Goal: Download file/media

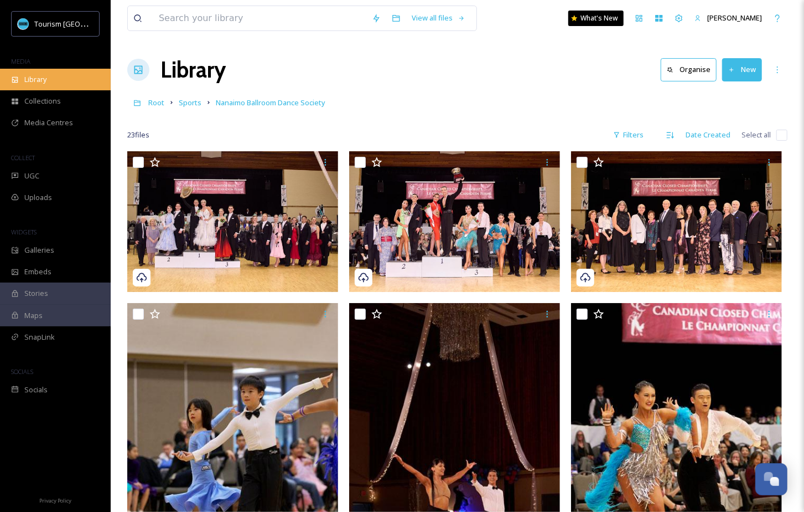
click at [63, 81] on div "Library" at bounding box center [55, 80] width 111 height 22
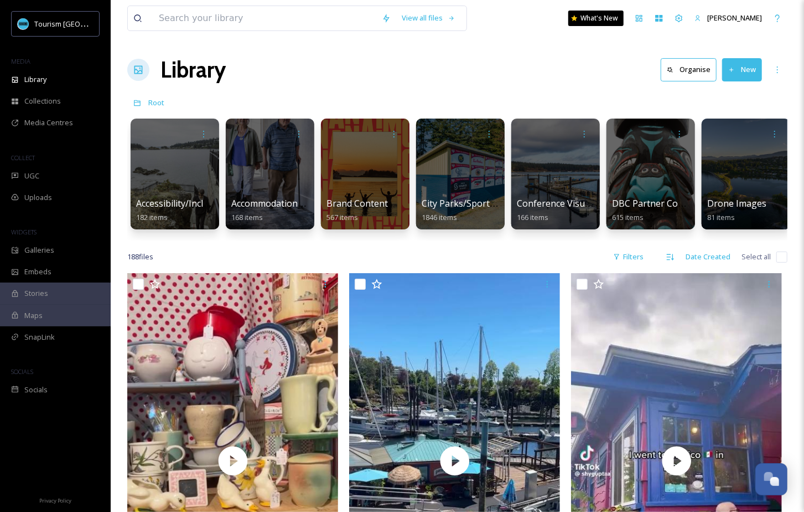
click at [308, 248] on div "188 file s Filters Date Created Select all" at bounding box center [457, 257] width 661 height 22
click at [357, 207] on span "Brand Content" at bounding box center [357, 204] width 63 height 12
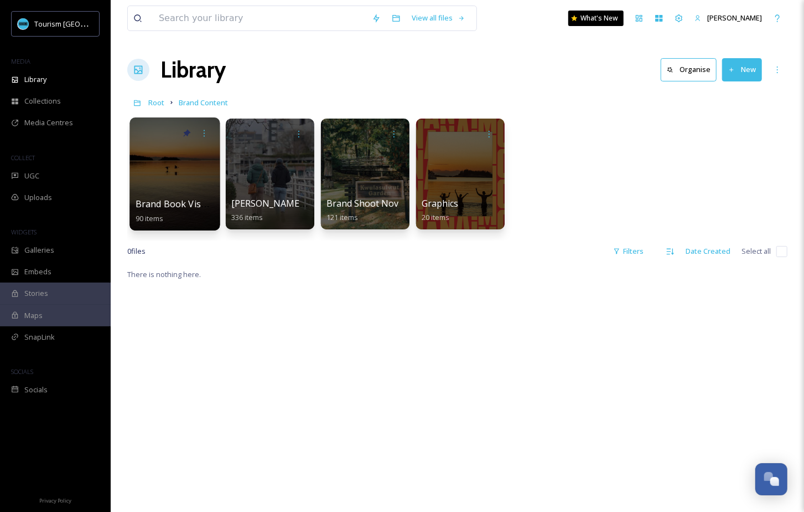
click at [192, 189] on div at bounding box center [175, 173] width 90 height 113
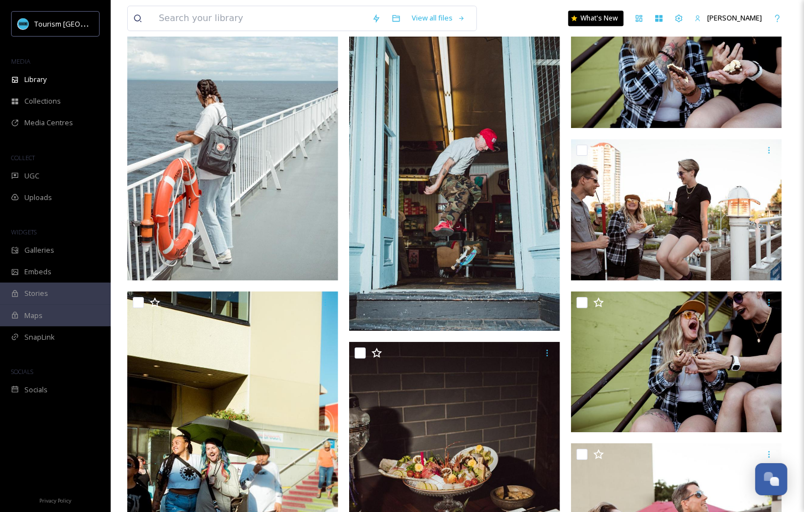
scroll to position [1847, 0]
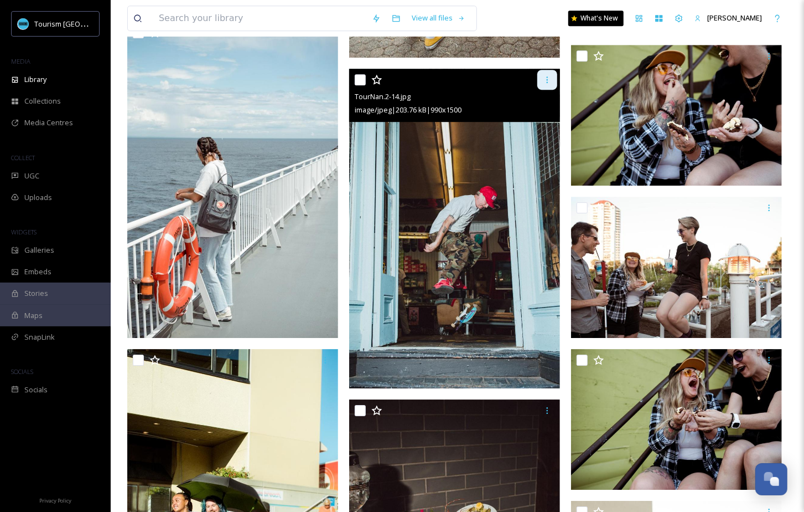
click at [548, 81] on icon at bounding box center [548, 79] width 2 height 7
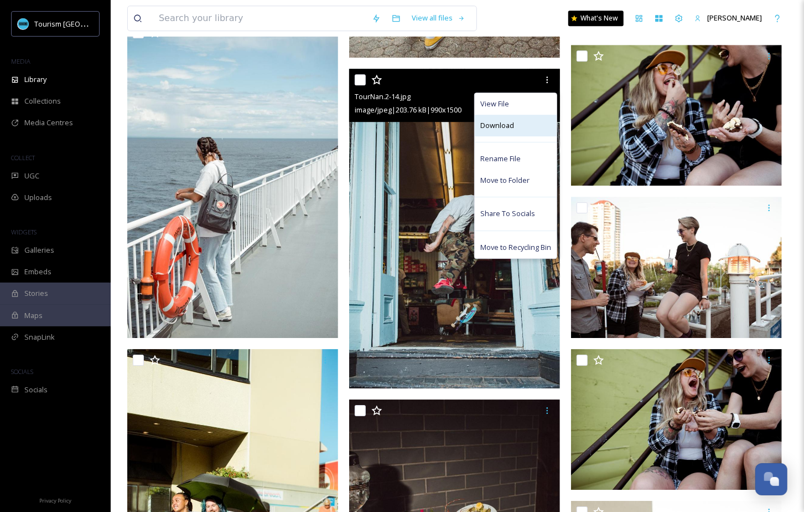
click at [534, 118] on div "Download" at bounding box center [516, 126] width 82 height 22
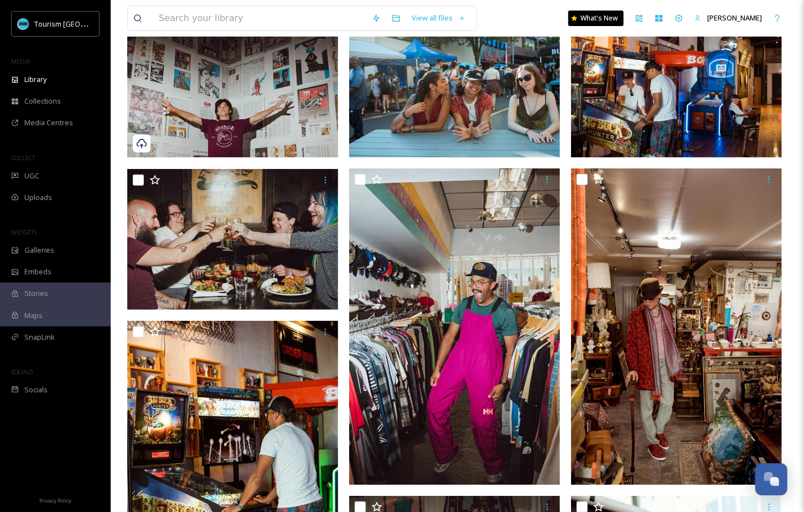
scroll to position [0, 0]
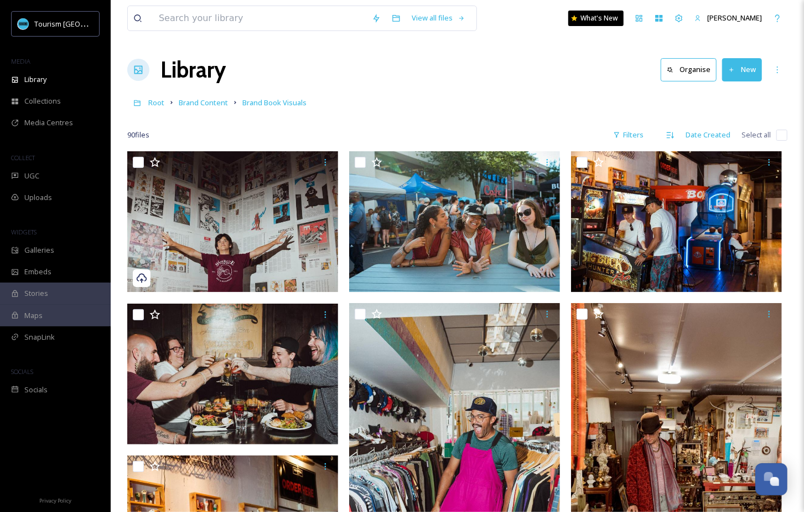
click at [205, 109] on div "Root Brand Content Brand Book Visuals" at bounding box center [457, 102] width 661 height 21
click at [205, 107] on span "Brand Content" at bounding box center [203, 102] width 49 height 10
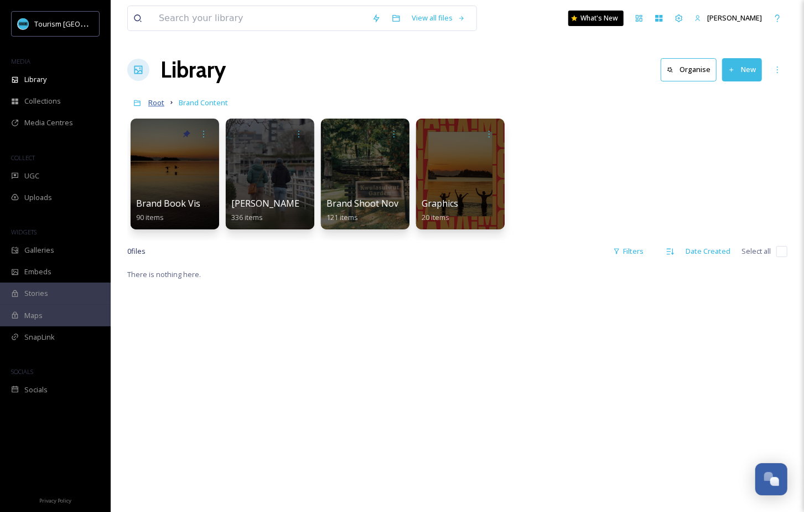
click at [156, 97] on span "Root" at bounding box center [156, 102] width 16 height 10
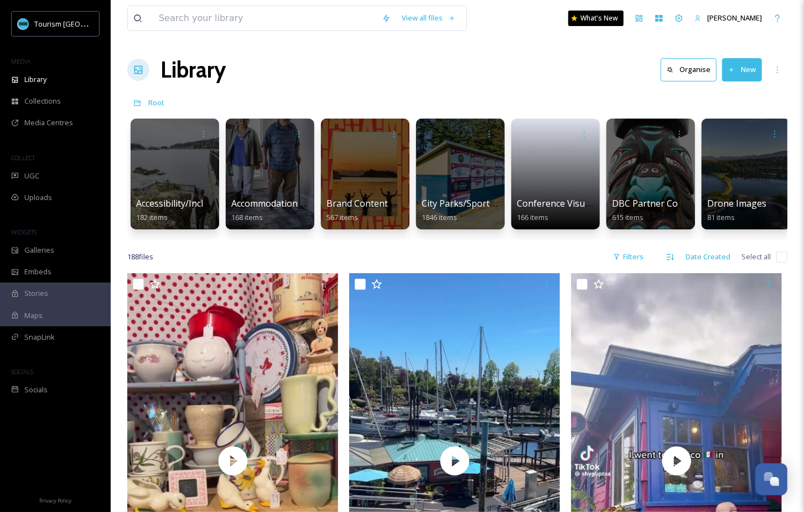
click at [183, 198] on span "Accessibility/Inclusivity" at bounding box center [183, 203] width 94 height 12
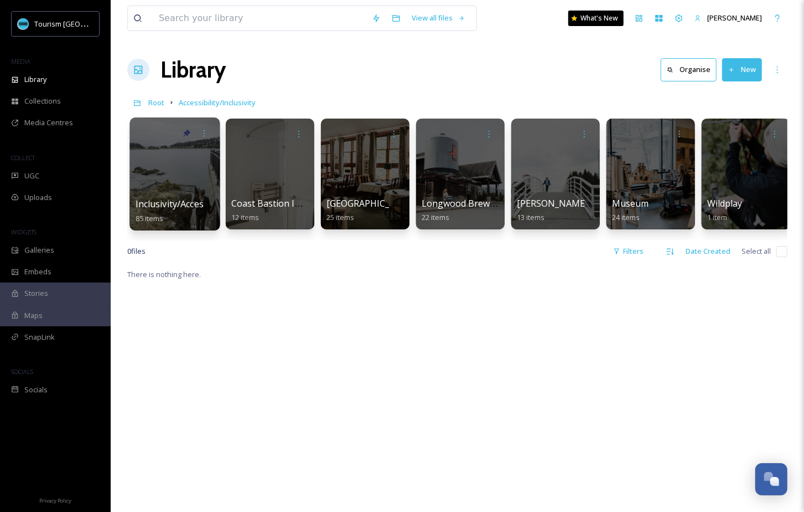
click at [185, 203] on span "Inclusivity/Accessibility 2024 Shoot" at bounding box center [209, 204] width 146 height 12
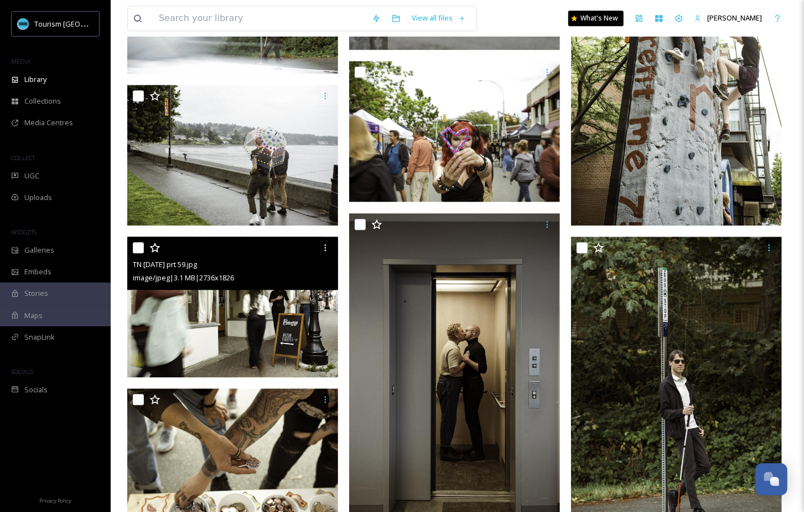
scroll to position [1344, 0]
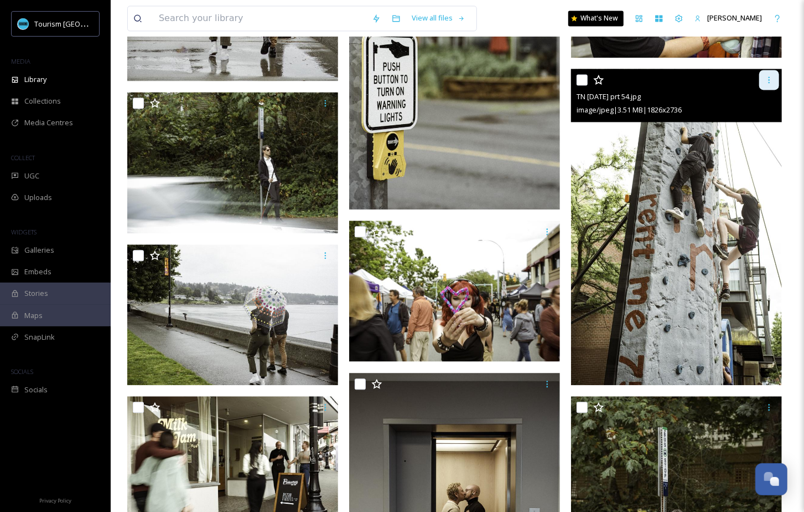
click at [772, 80] on icon at bounding box center [769, 79] width 9 height 9
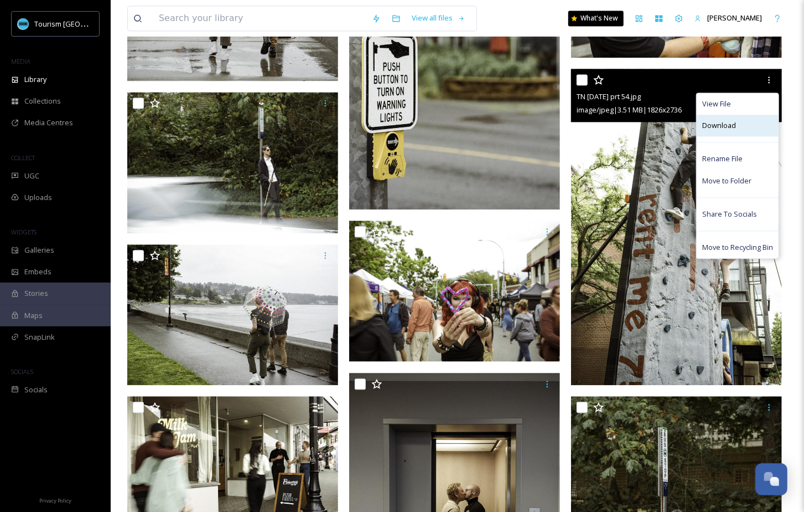
click at [723, 122] on span "Download" at bounding box center [720, 125] width 34 height 11
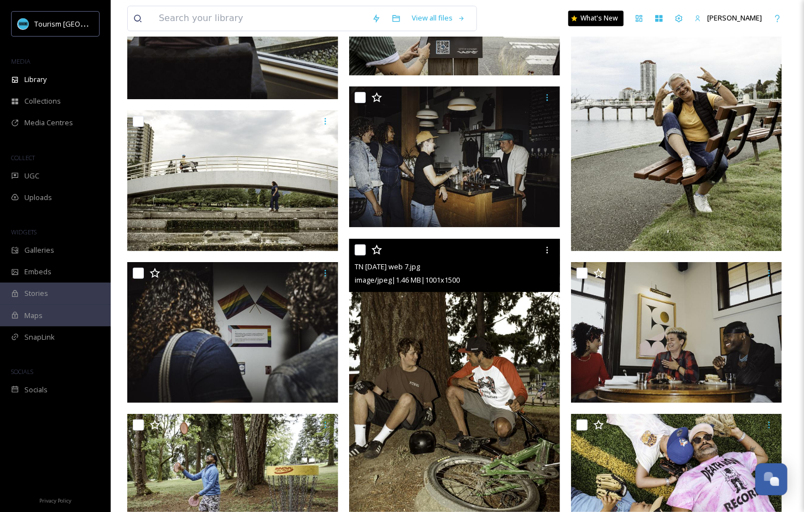
scroll to position [3995, 0]
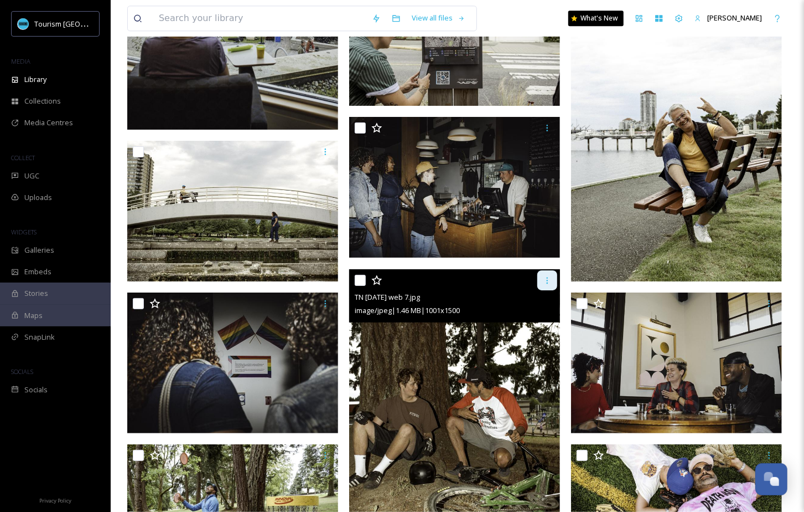
click at [544, 277] on icon at bounding box center [547, 280] width 9 height 9
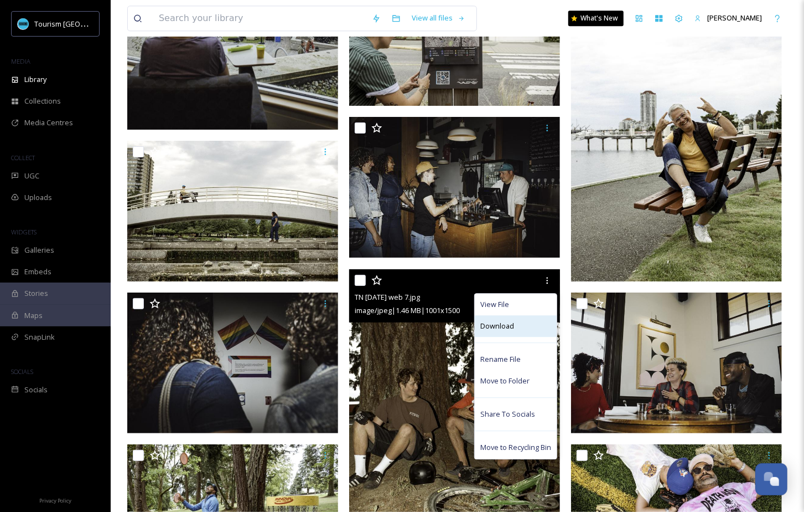
click at [515, 328] on div "Download" at bounding box center [516, 326] width 82 height 22
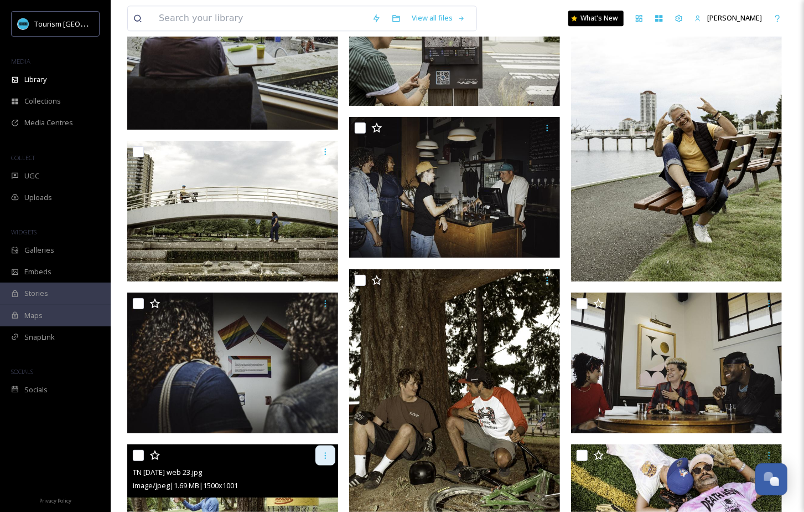
click at [326, 456] on icon at bounding box center [325, 455] width 9 height 9
click at [316, 498] on div "Download" at bounding box center [294, 501] width 82 height 22
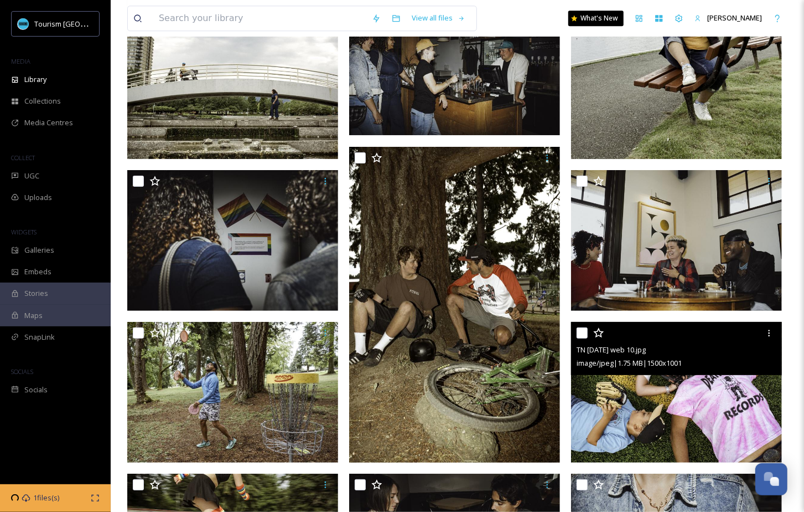
scroll to position [4206, 0]
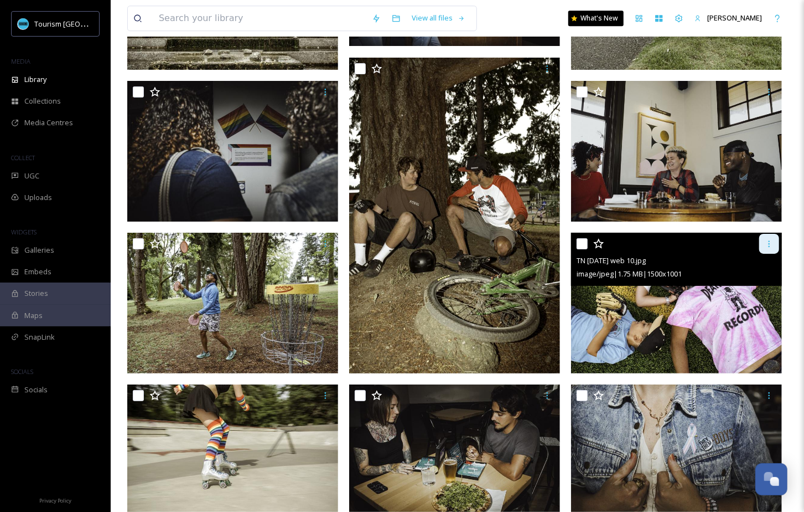
click at [771, 239] on icon at bounding box center [769, 243] width 9 height 9
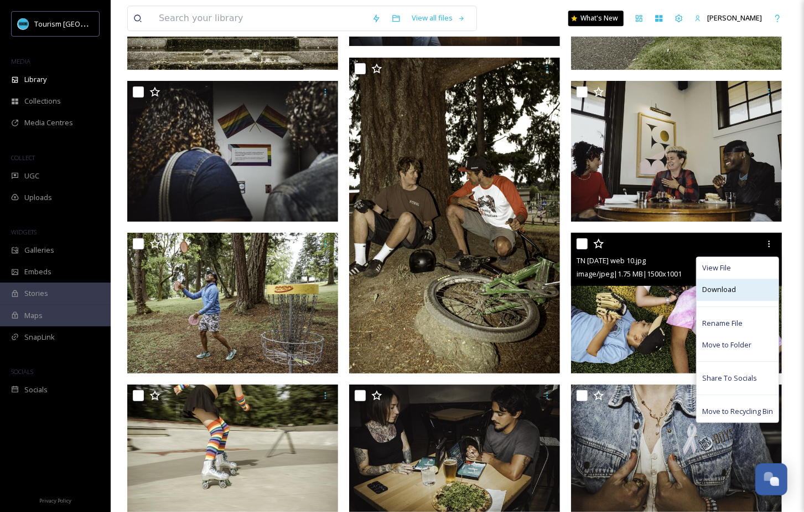
click at [731, 291] on span "Download" at bounding box center [720, 289] width 34 height 11
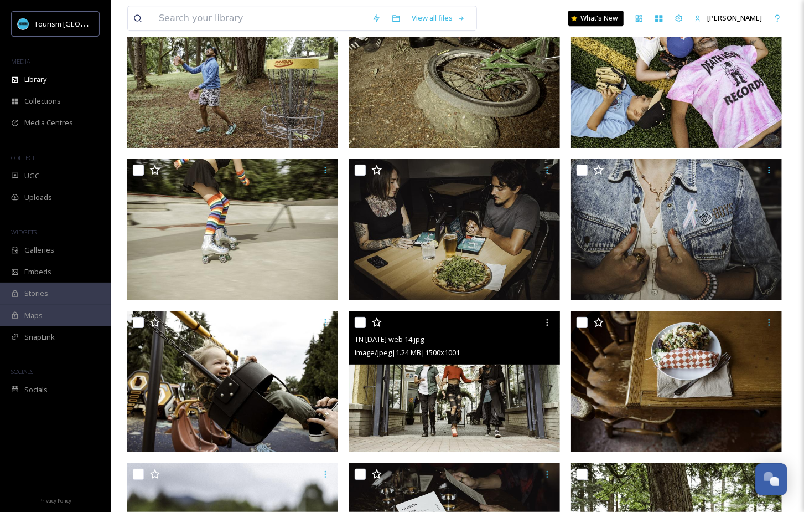
scroll to position [4417, 0]
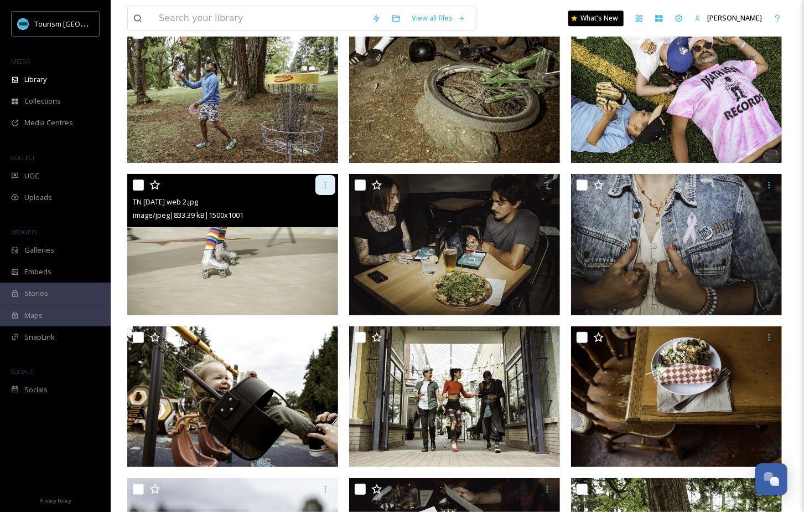
click at [331, 189] on div at bounding box center [326, 185] width 20 height 20
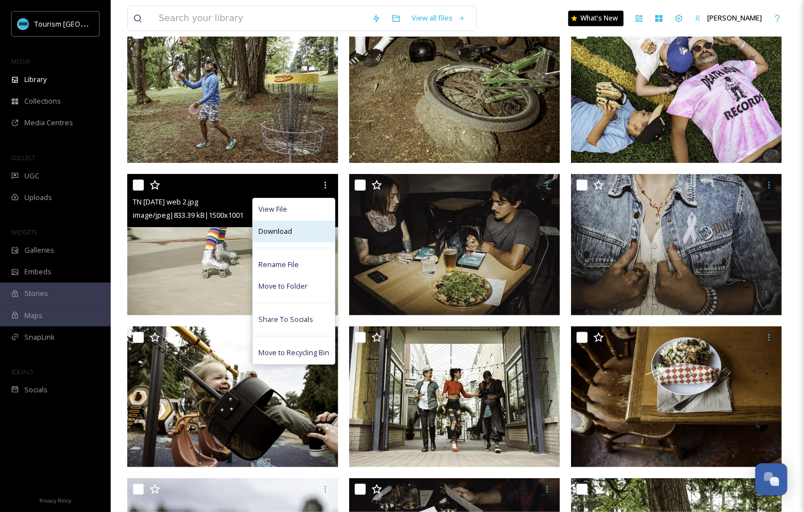
click at [326, 231] on div "Download" at bounding box center [294, 231] width 82 height 22
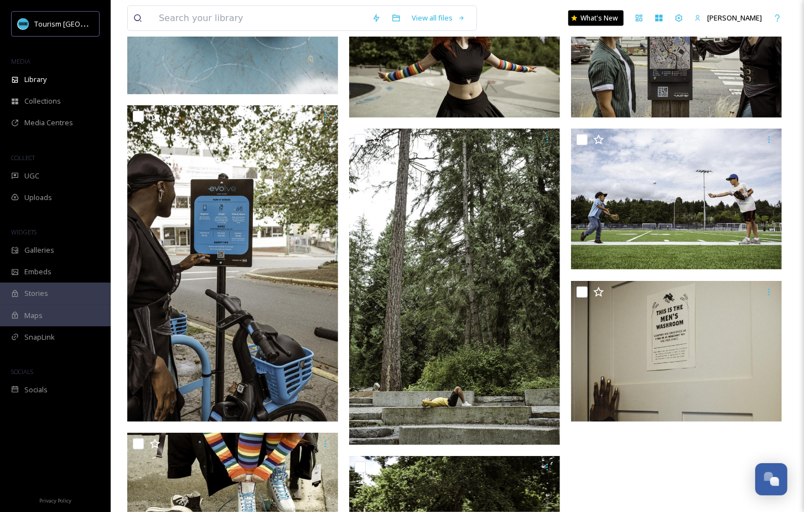
scroll to position [5827, 0]
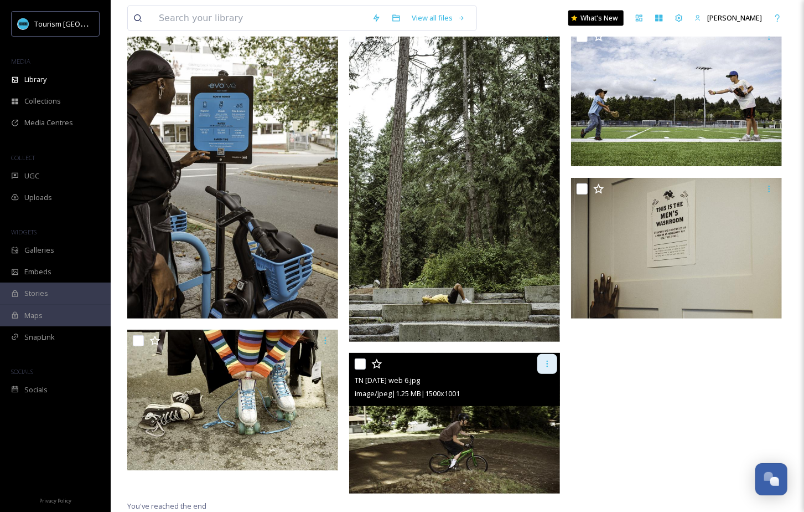
click at [554, 367] on div at bounding box center [548, 364] width 20 height 20
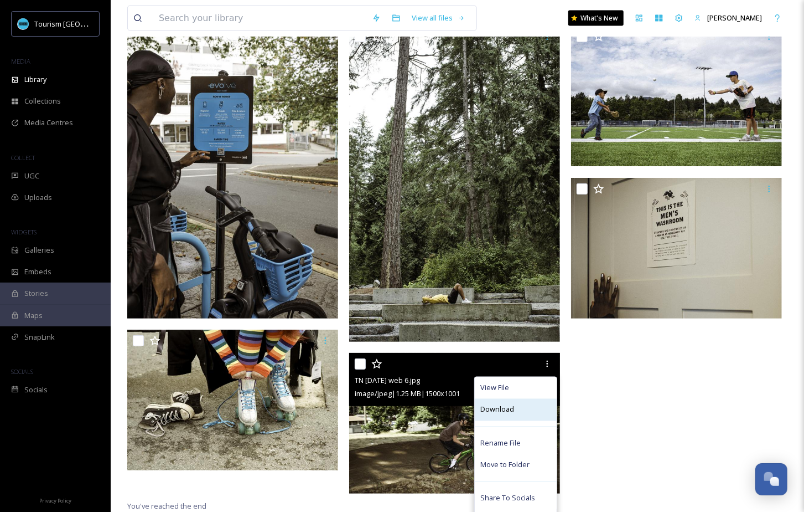
click at [529, 406] on div "Download" at bounding box center [516, 410] width 82 height 22
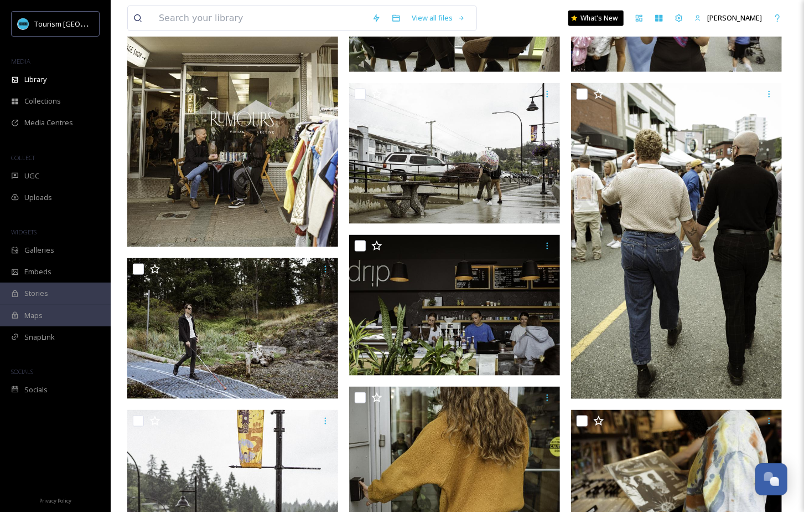
scroll to position [0, 0]
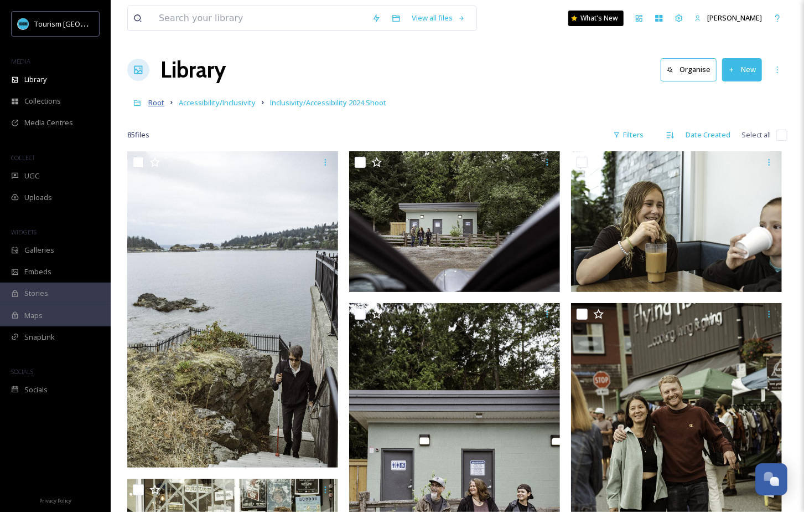
click at [157, 101] on span "Root" at bounding box center [156, 102] width 16 height 10
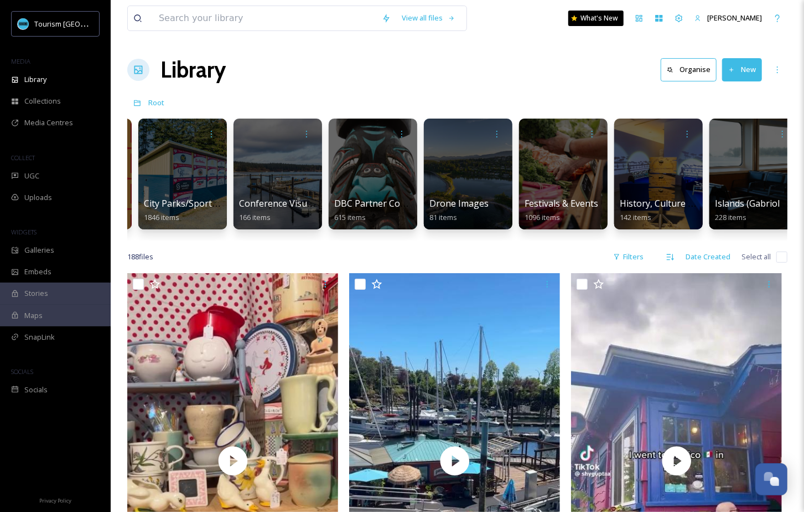
scroll to position [0, 256]
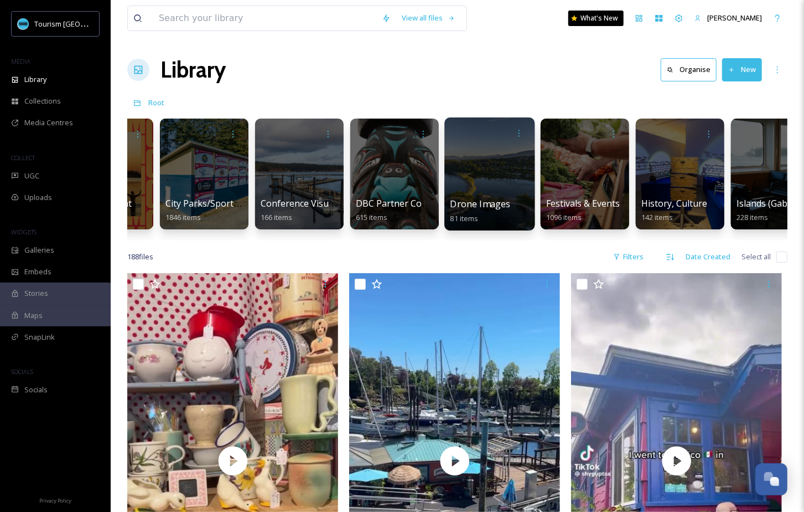
click at [501, 191] on div at bounding box center [490, 173] width 90 height 113
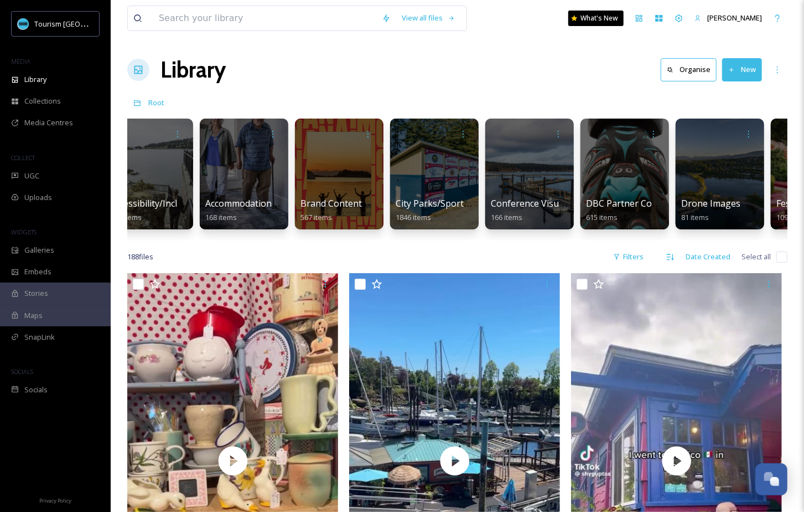
scroll to position [0, 31]
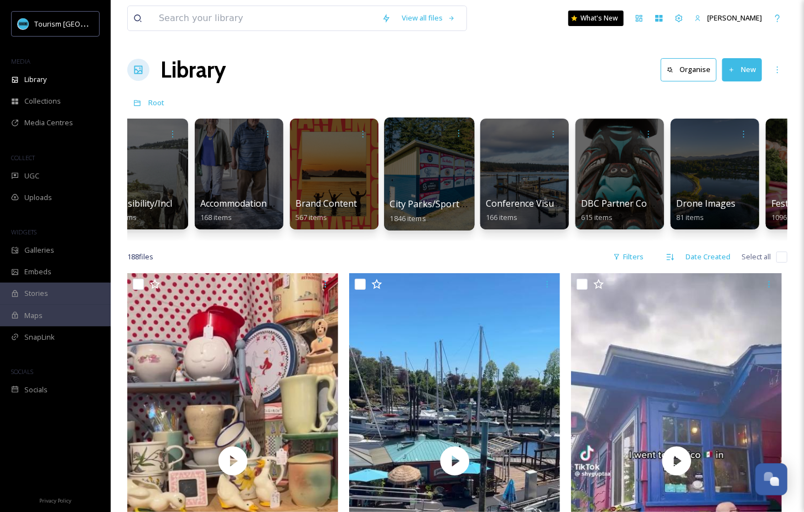
click at [415, 196] on div at bounding box center [429, 173] width 90 height 113
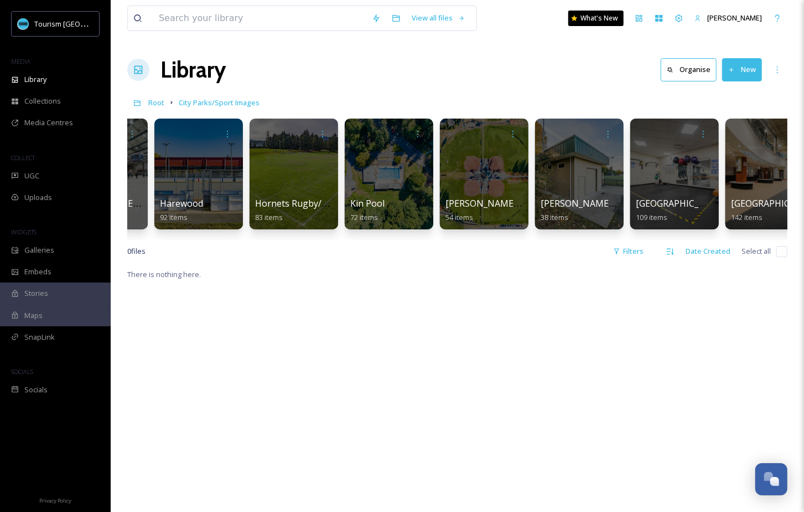
scroll to position [0, 750]
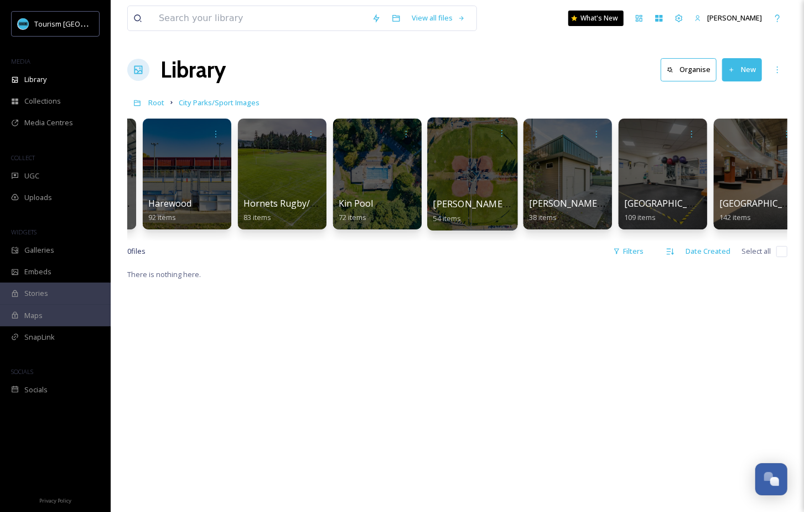
click at [471, 181] on div at bounding box center [472, 173] width 90 height 113
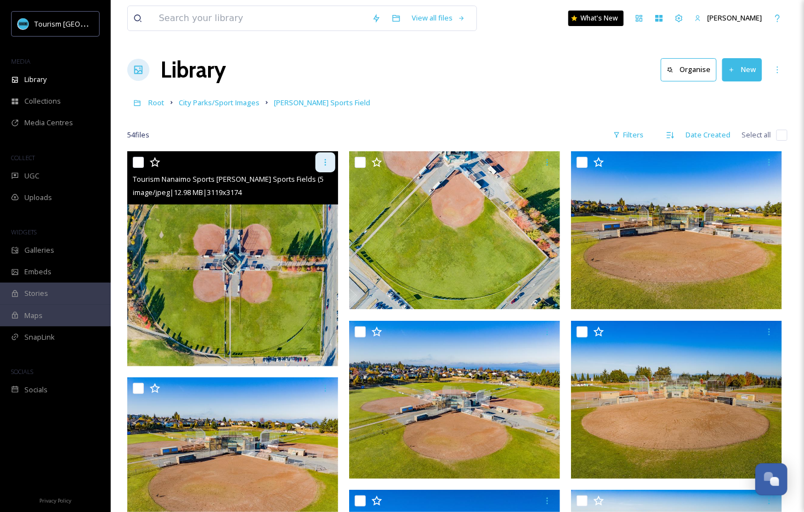
click at [325, 159] on icon at bounding box center [326, 162] width 2 height 7
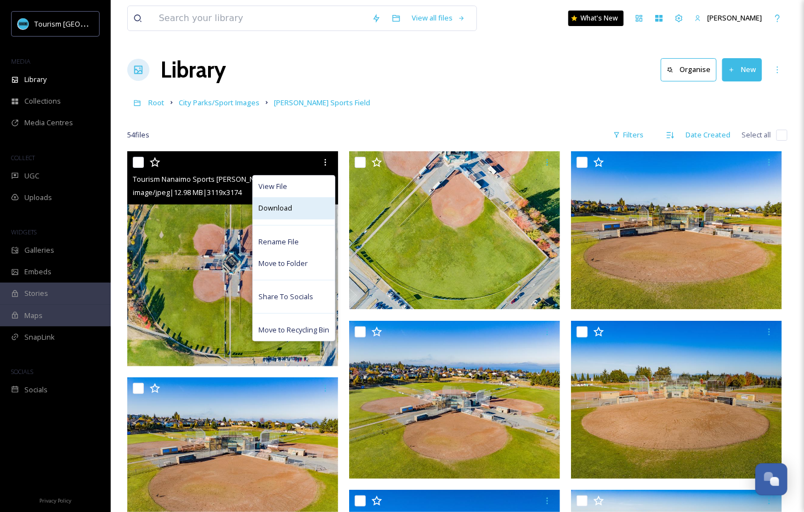
click at [325, 208] on div "Download" at bounding box center [294, 208] width 82 height 22
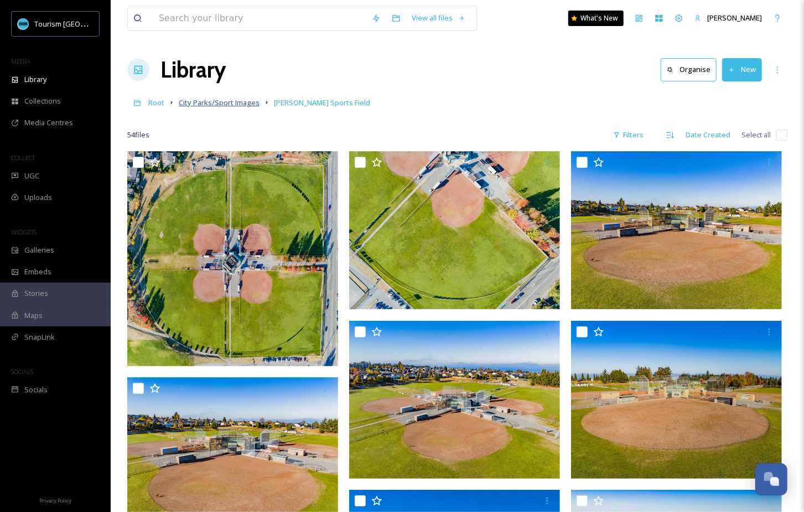
click at [246, 105] on span "City Parks/Sport Images" at bounding box center [219, 102] width 81 height 10
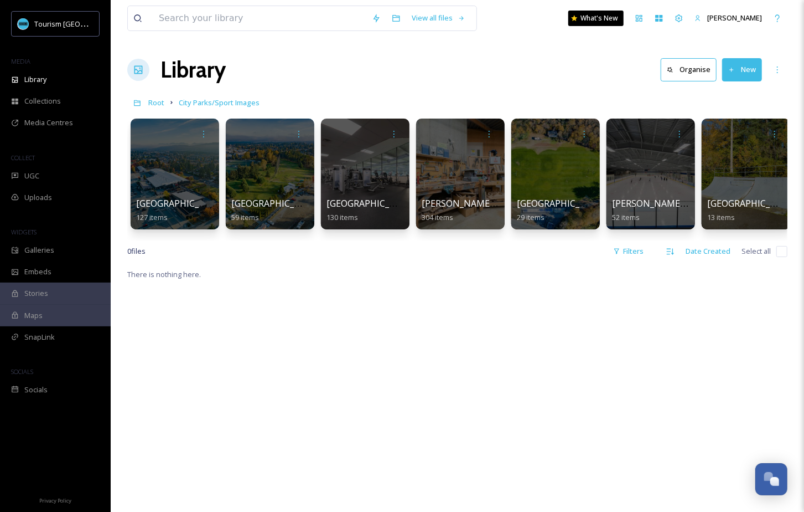
click at [416, 247] on div "0 file s Filters Date Created Select all" at bounding box center [457, 251] width 661 height 22
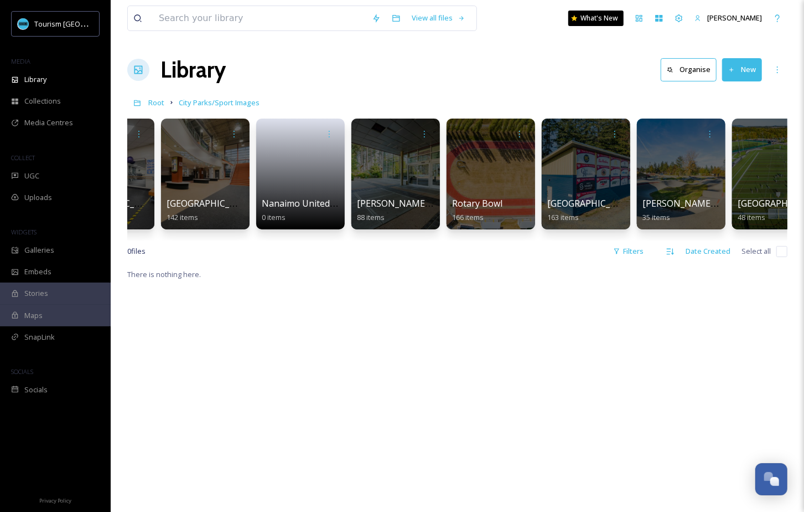
scroll to position [0, 1339]
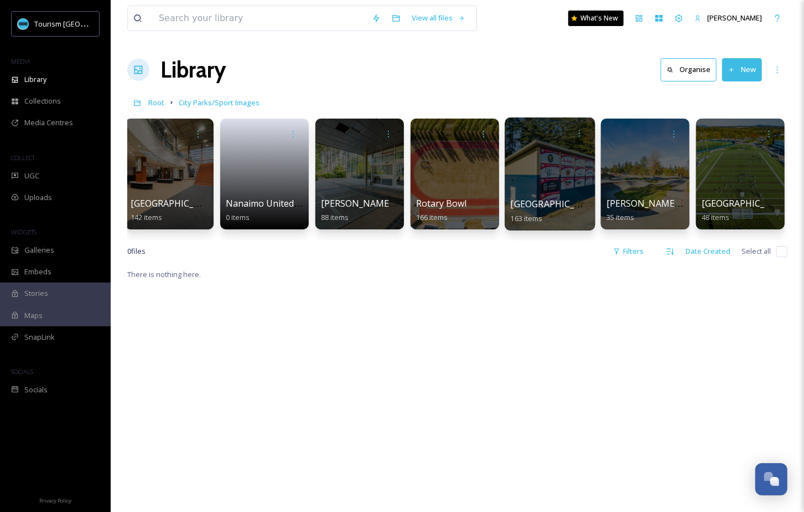
click at [548, 177] on div at bounding box center [550, 173] width 90 height 113
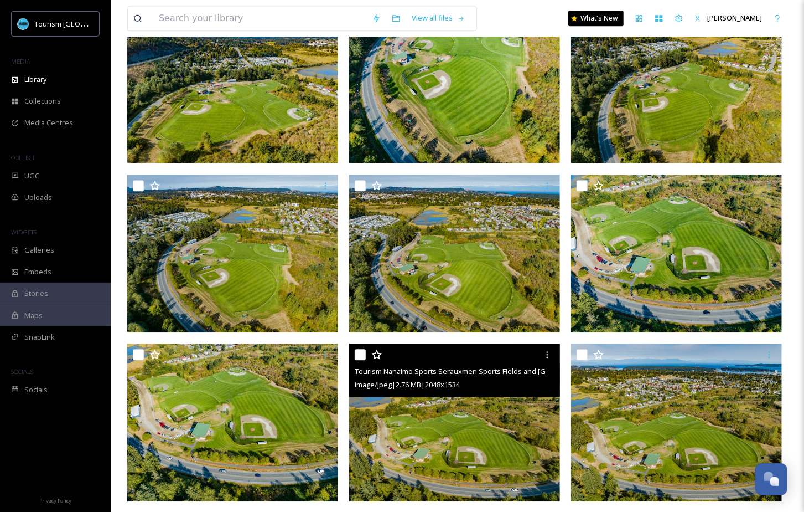
scroll to position [1502, 0]
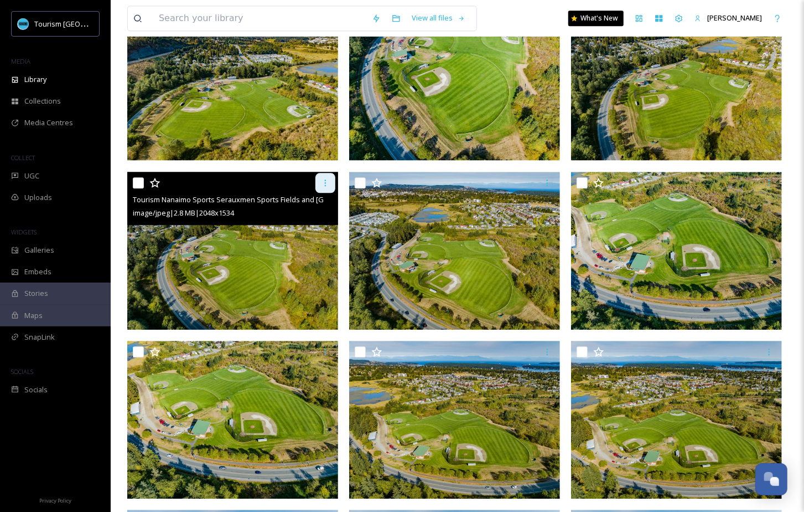
click at [324, 182] on icon at bounding box center [325, 182] width 9 height 9
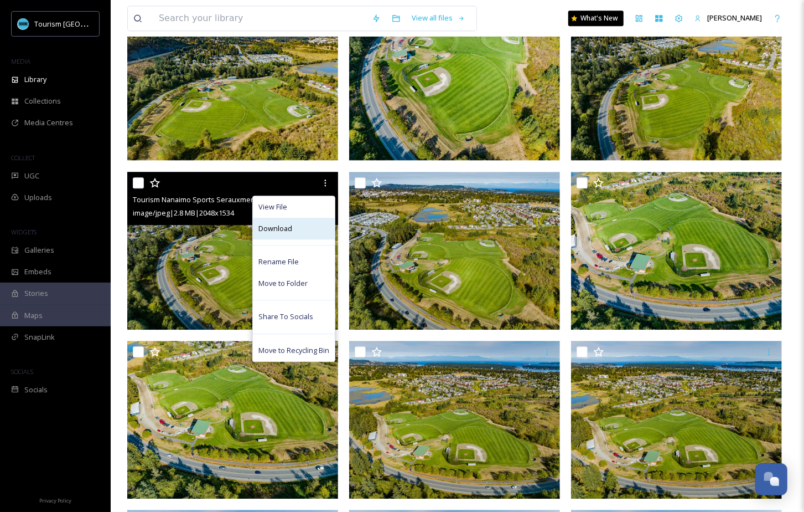
click at [314, 230] on div "Download" at bounding box center [294, 229] width 82 height 22
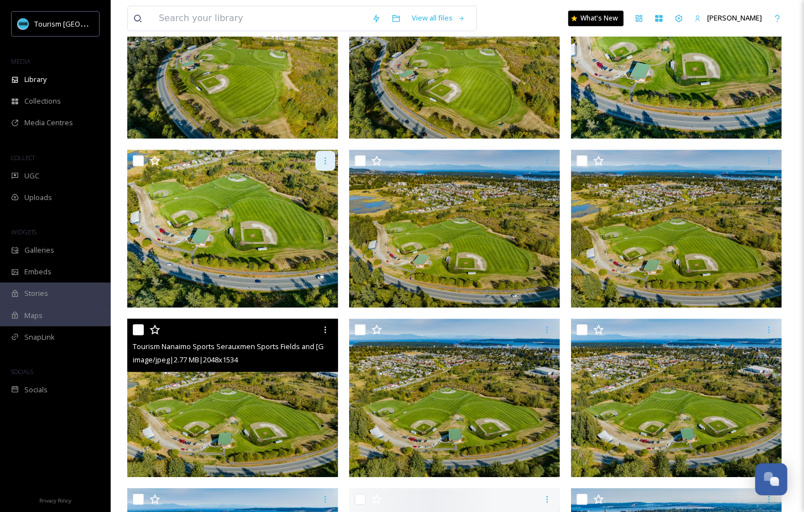
scroll to position [1754, 0]
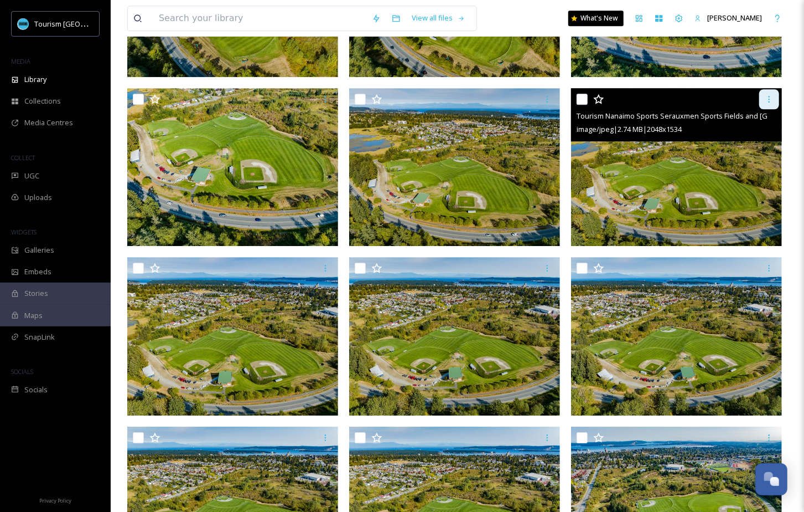
click at [771, 97] on icon at bounding box center [769, 99] width 9 height 9
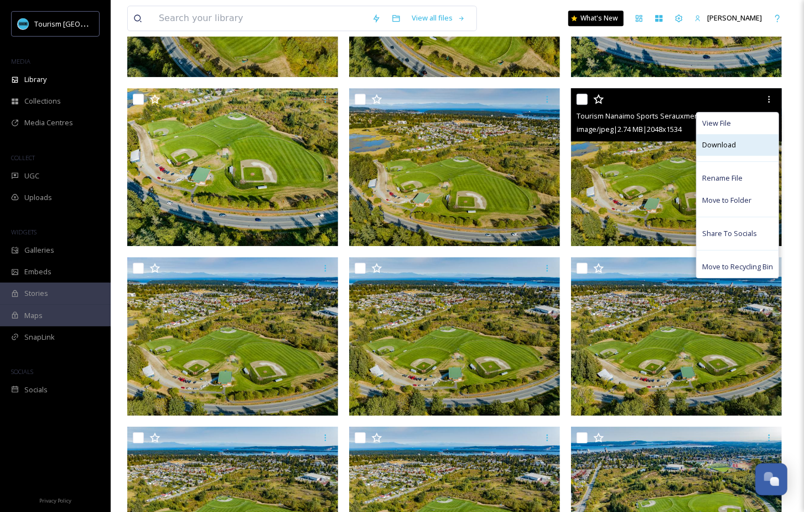
click at [736, 149] on div "Download" at bounding box center [738, 145] width 82 height 22
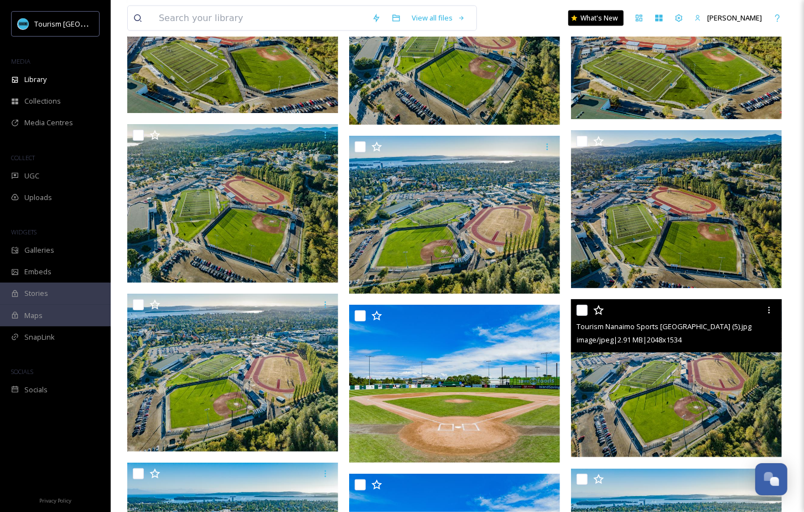
scroll to position [5821, 0]
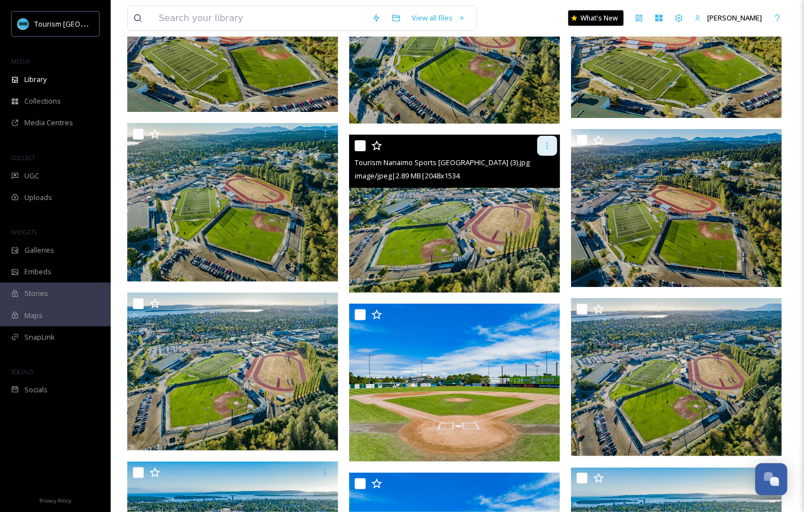
click at [549, 147] on icon at bounding box center [547, 145] width 9 height 9
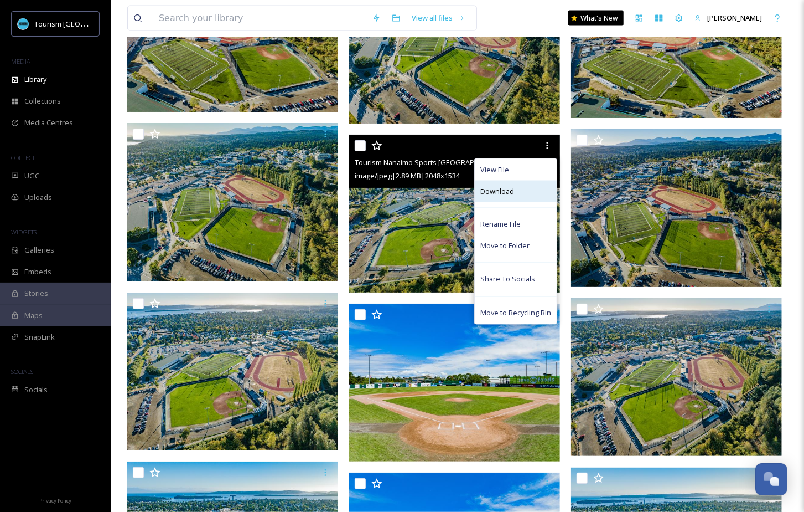
click at [539, 190] on div "Download" at bounding box center [516, 191] width 82 height 22
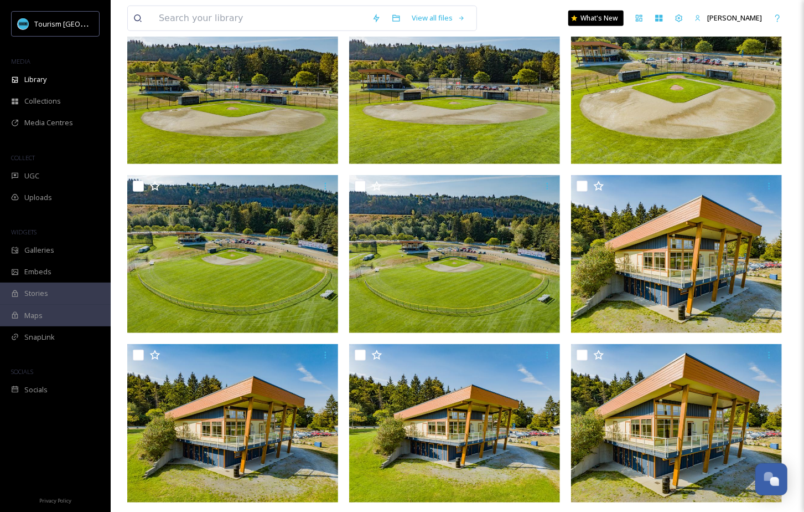
scroll to position [0, 0]
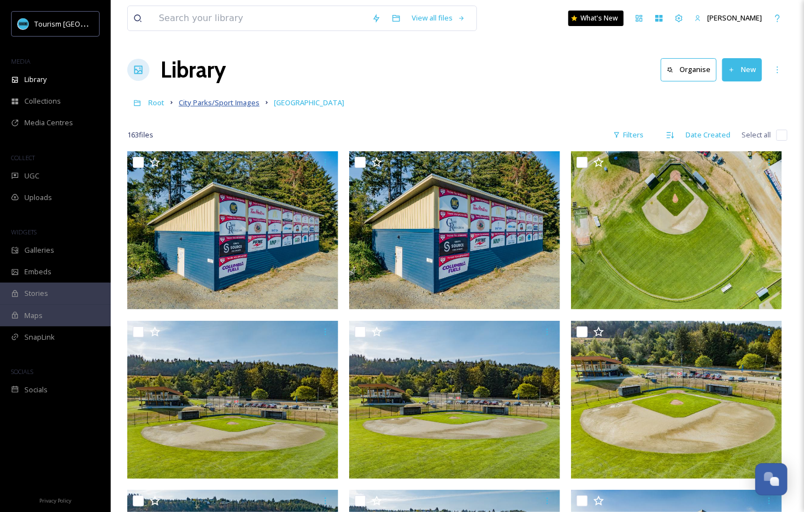
click at [240, 100] on span "City Parks/Sport Images" at bounding box center [219, 102] width 81 height 10
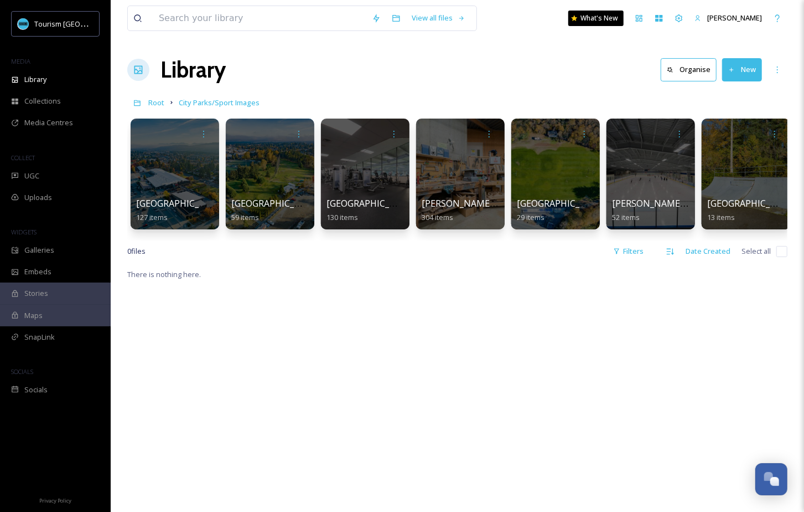
click at [154, 104] on span "Root" at bounding box center [156, 102] width 16 height 10
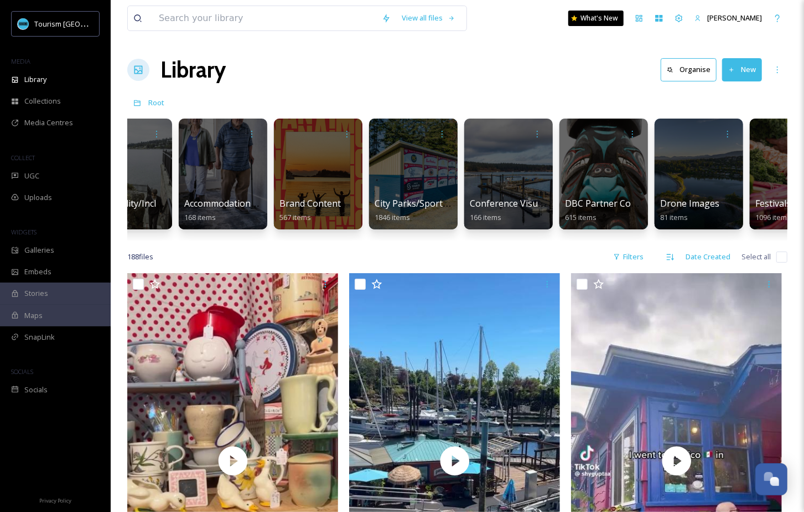
scroll to position [0, 62]
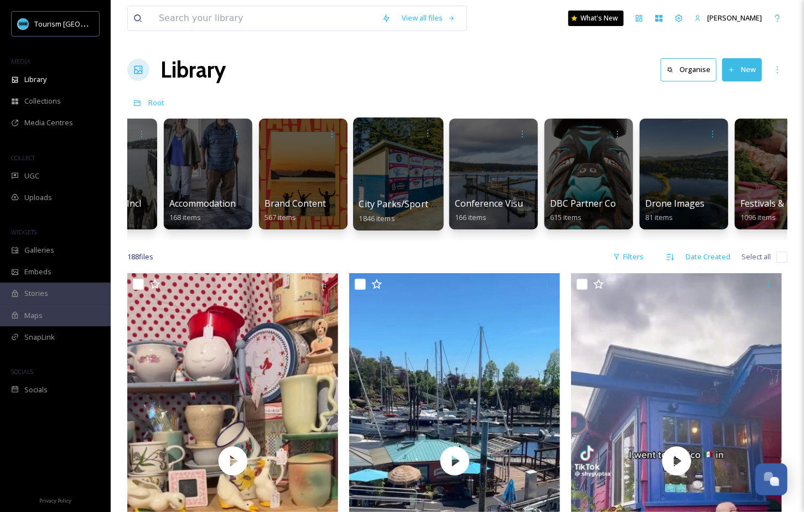
click at [414, 189] on div at bounding box center [398, 173] width 90 height 113
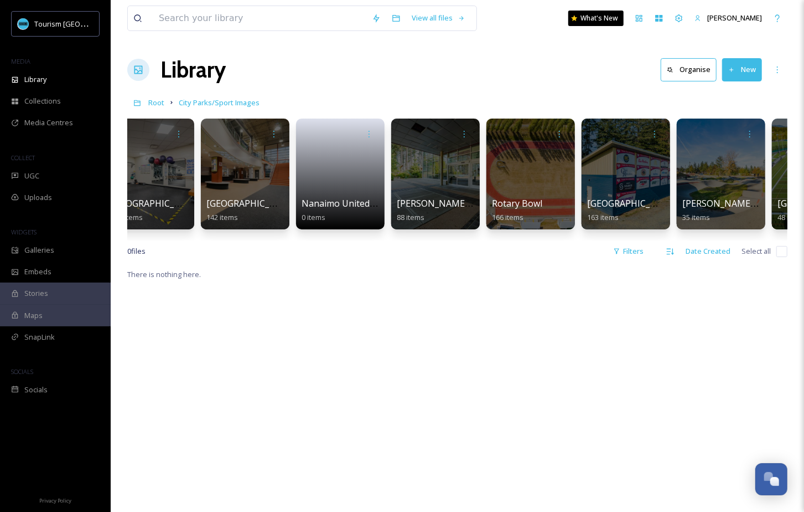
scroll to position [0, 1267]
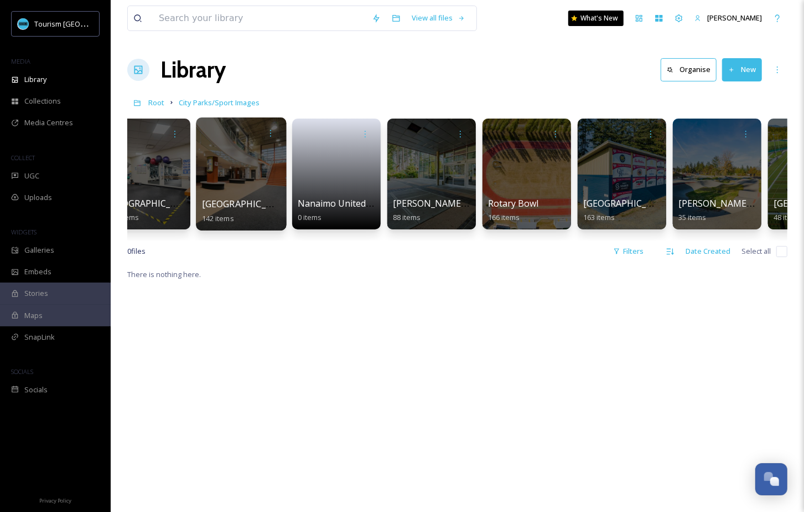
click at [271, 199] on span "[GEOGRAPHIC_DATA]" at bounding box center [247, 204] width 91 height 12
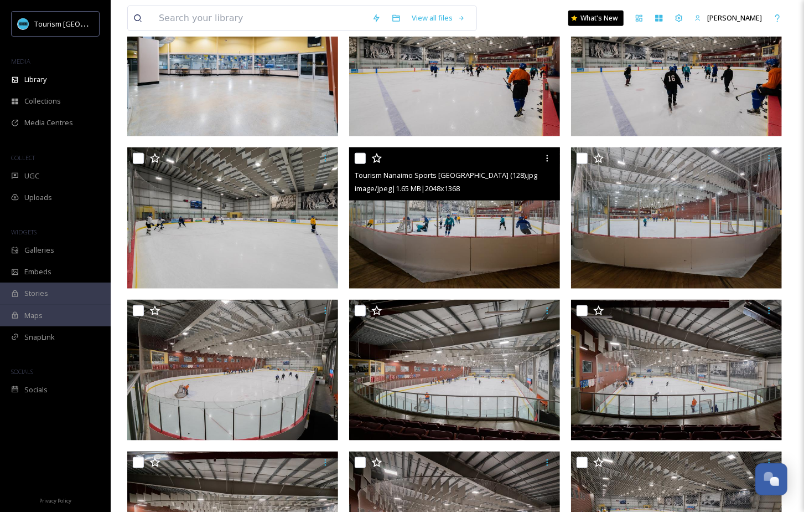
scroll to position [486, 0]
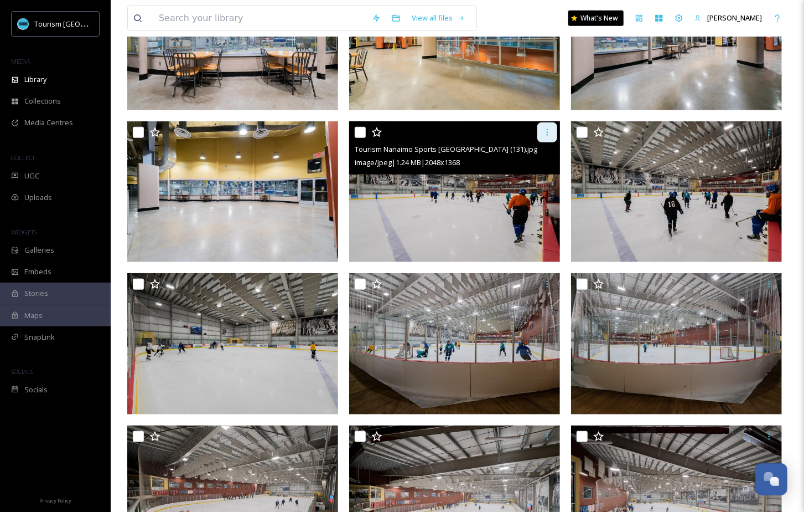
click at [544, 136] on div at bounding box center [548, 132] width 20 height 20
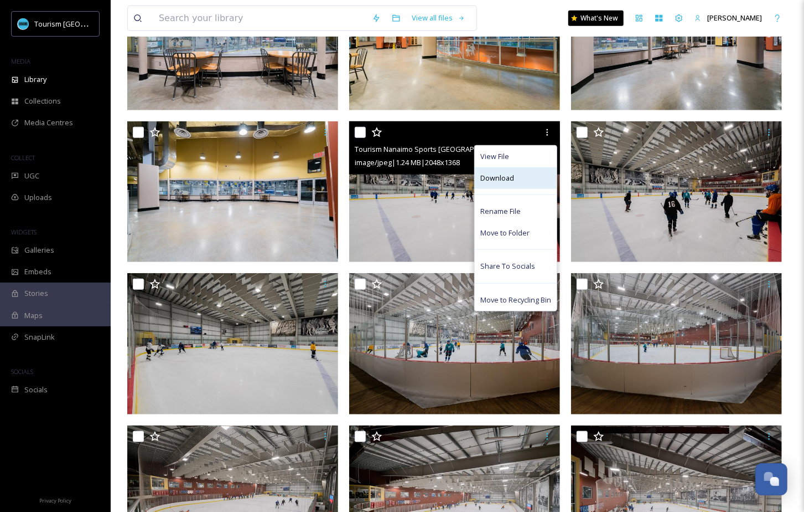
click at [520, 178] on div "Download" at bounding box center [516, 178] width 82 height 22
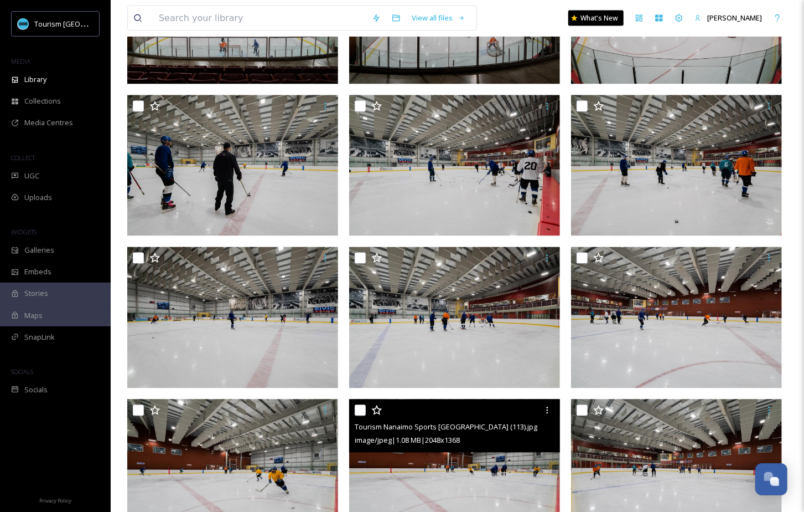
scroll to position [1157, 0]
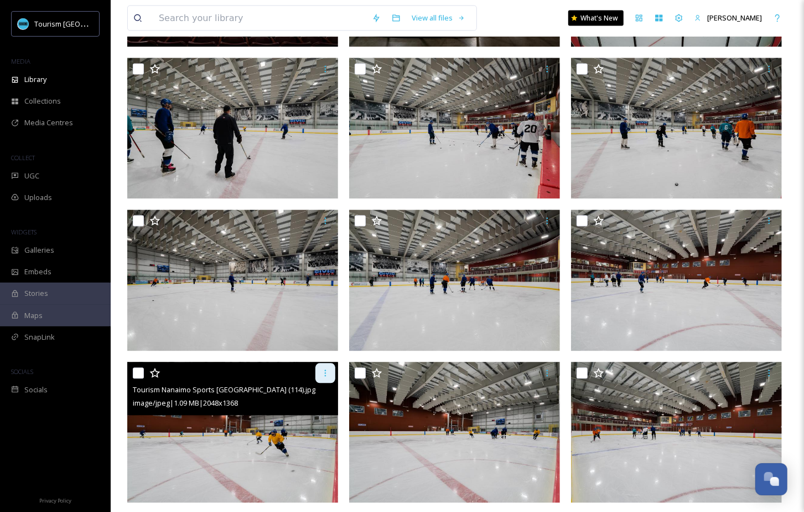
click at [324, 369] on icon at bounding box center [325, 373] width 9 height 9
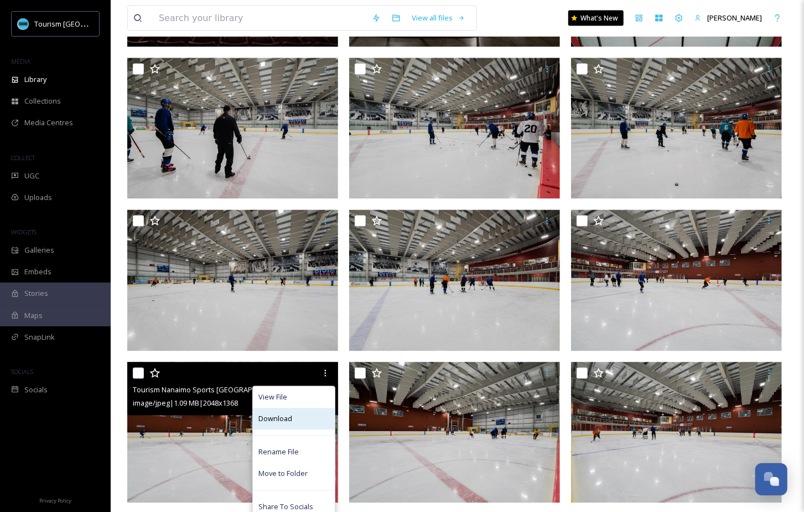
click at [278, 421] on span "Download" at bounding box center [276, 419] width 34 height 11
